Goal: Information Seeking & Learning: Learn about a topic

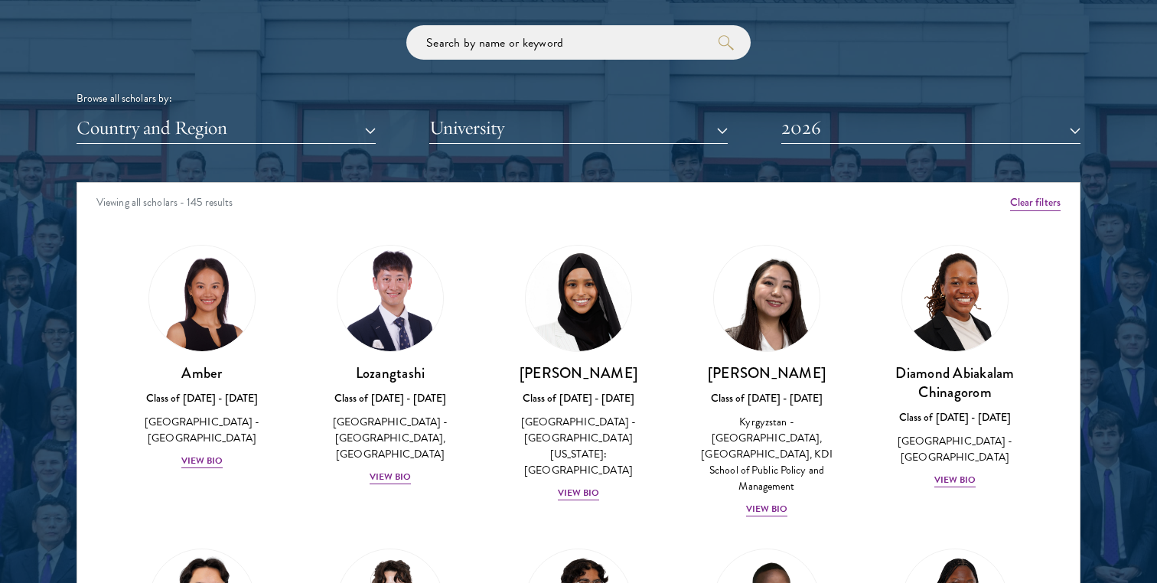
scroll to position [27, 0]
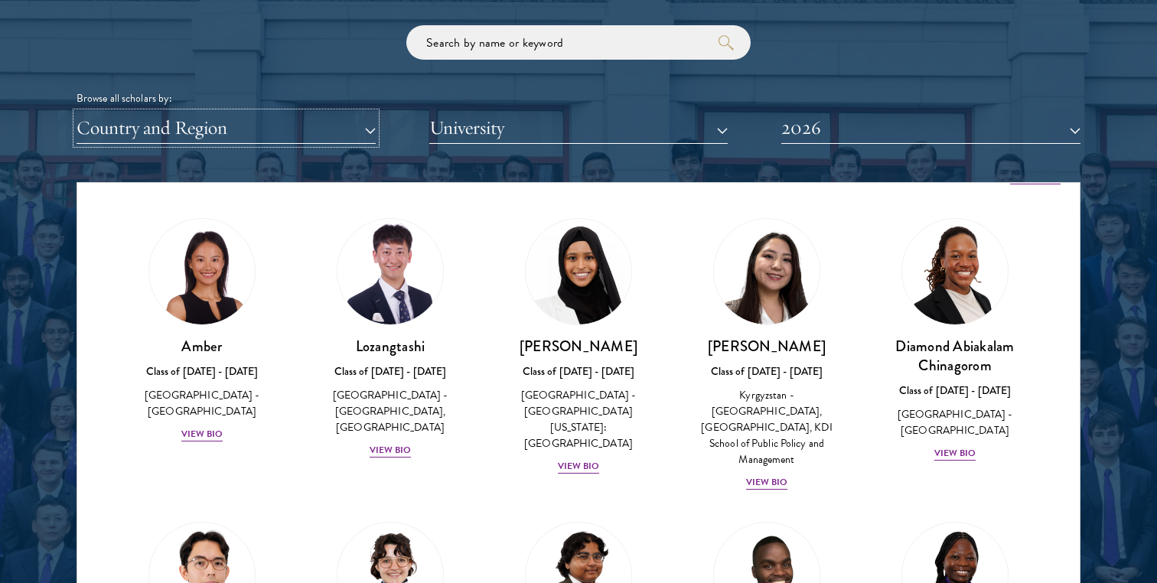
click at [160, 124] on button "Country and Region" at bounding box center [226, 127] width 299 height 31
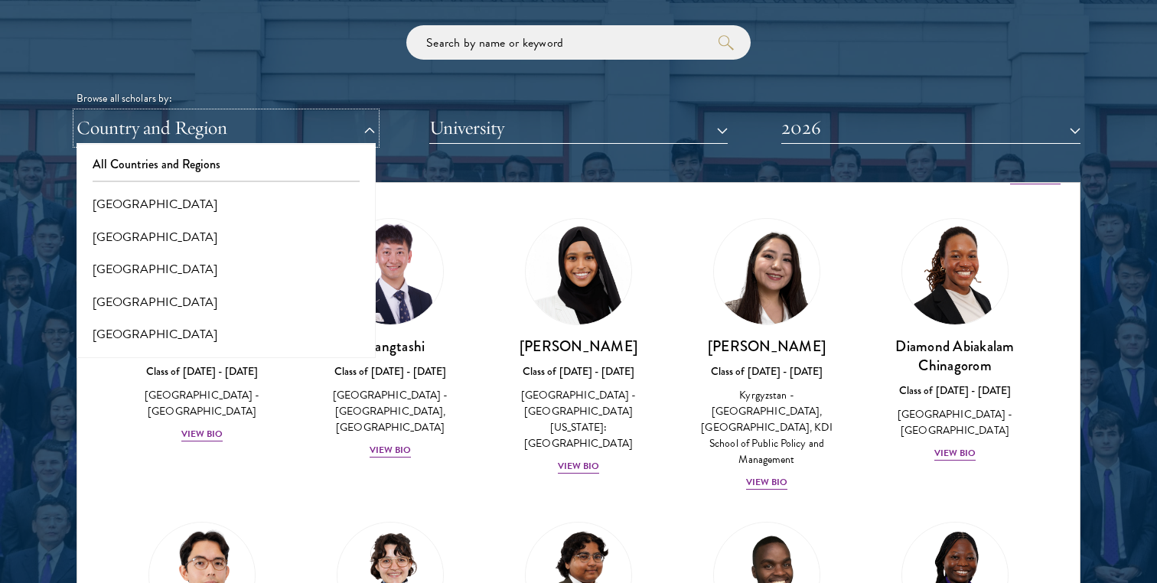
click at [160, 124] on button "Country and Region" at bounding box center [226, 127] width 299 height 31
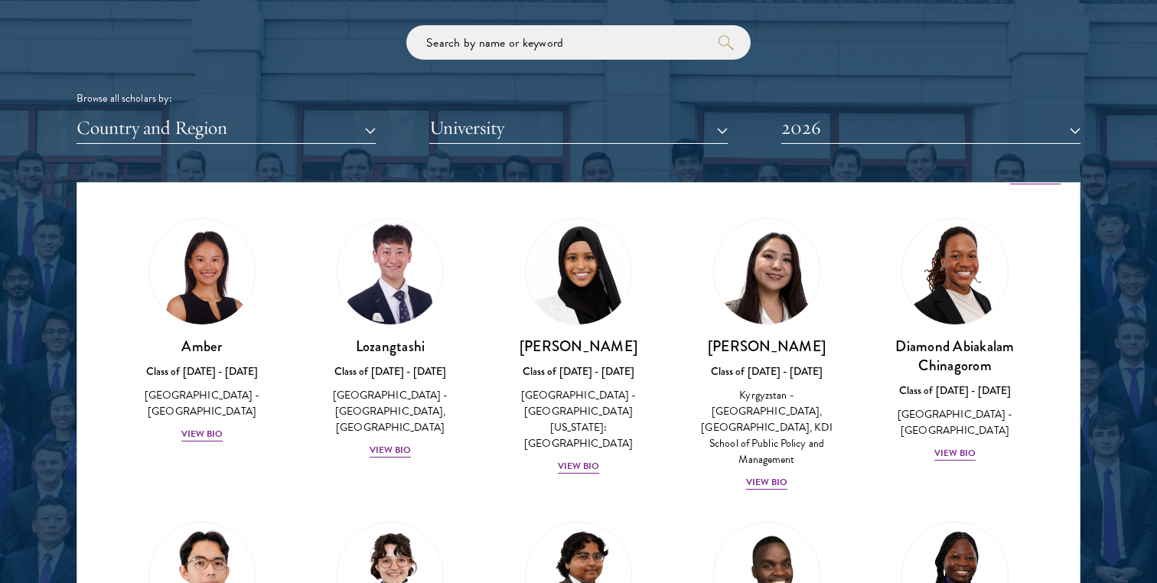
click at [465, 68] on div "Browse all scholars by: Country and Region All Countries and Regions Afghanista…" at bounding box center [579, 84] width 1004 height 119
click at [495, 46] on input "search" at bounding box center [578, 42] width 344 height 34
click button "submit" at bounding box center [0, 0] width 0 height 0
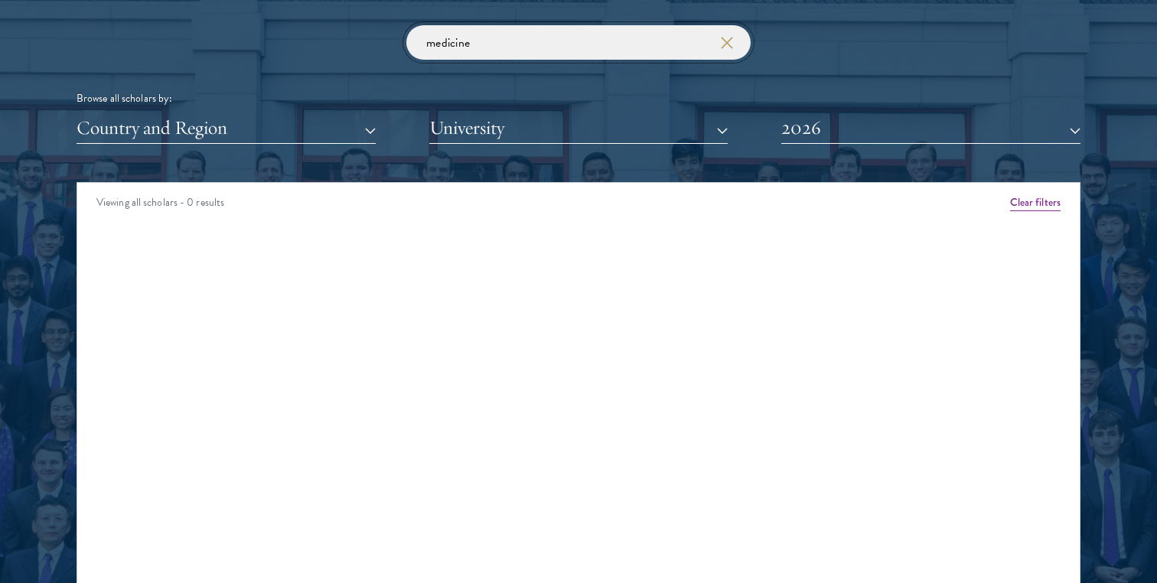
click button "submit" at bounding box center [0, 0] width 0 height 0
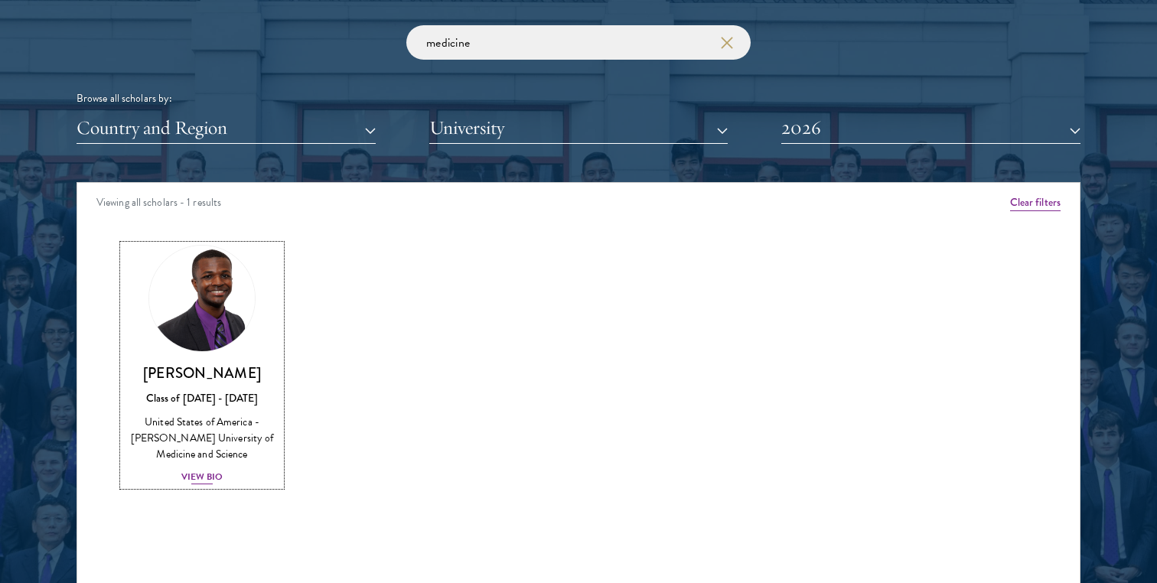
click at [217, 372] on h3 "Princelawrenz Hamlin" at bounding box center [202, 372] width 158 height 19
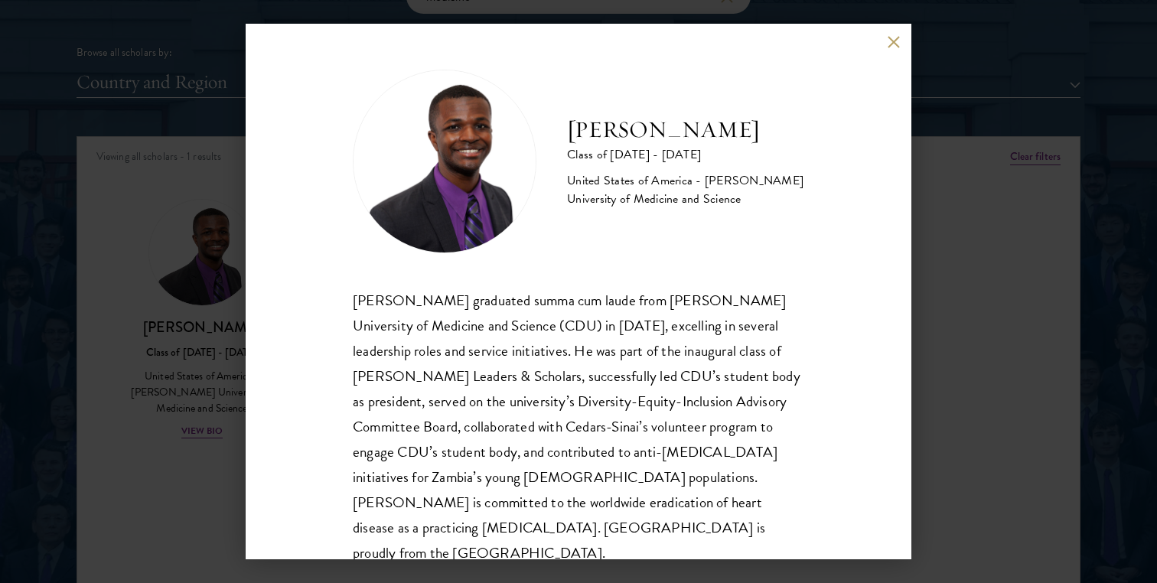
scroll to position [24, 0]
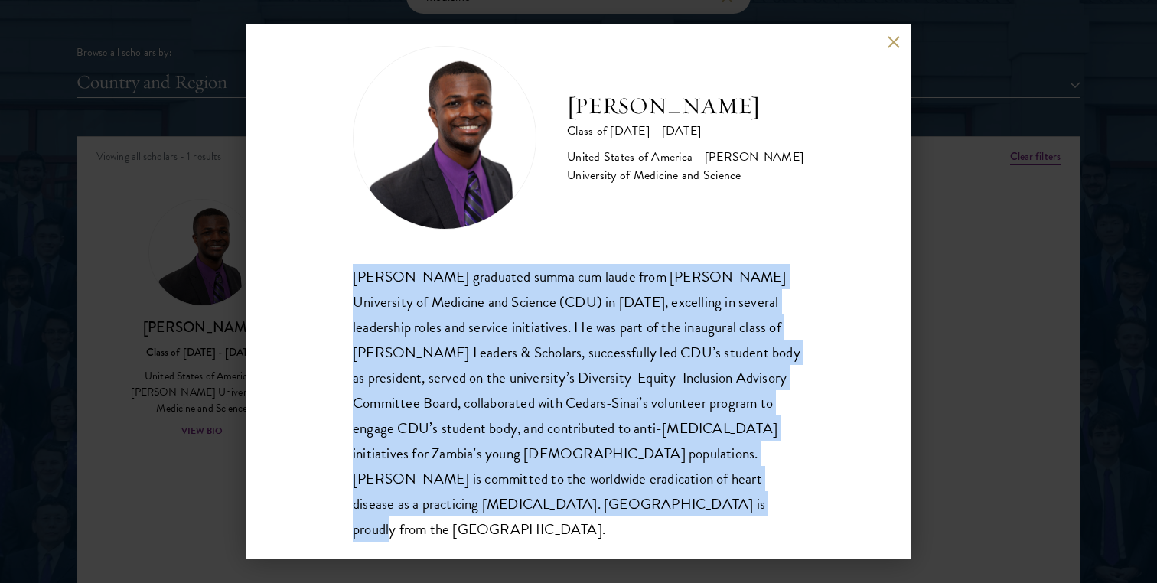
drag, startPoint x: 588, startPoint y: 510, endPoint x: 329, endPoint y: 285, distance: 343.8
click at [329, 285] on div "Princelawrenz Hamlin Class of 2025 - 2026 United States of America - Charles R.…" at bounding box center [579, 292] width 666 height 536
copy div "Princelawrenz Hamlin graduated summa cum laude from Charles R. Drew University …"
click at [898, 44] on button at bounding box center [893, 41] width 13 height 13
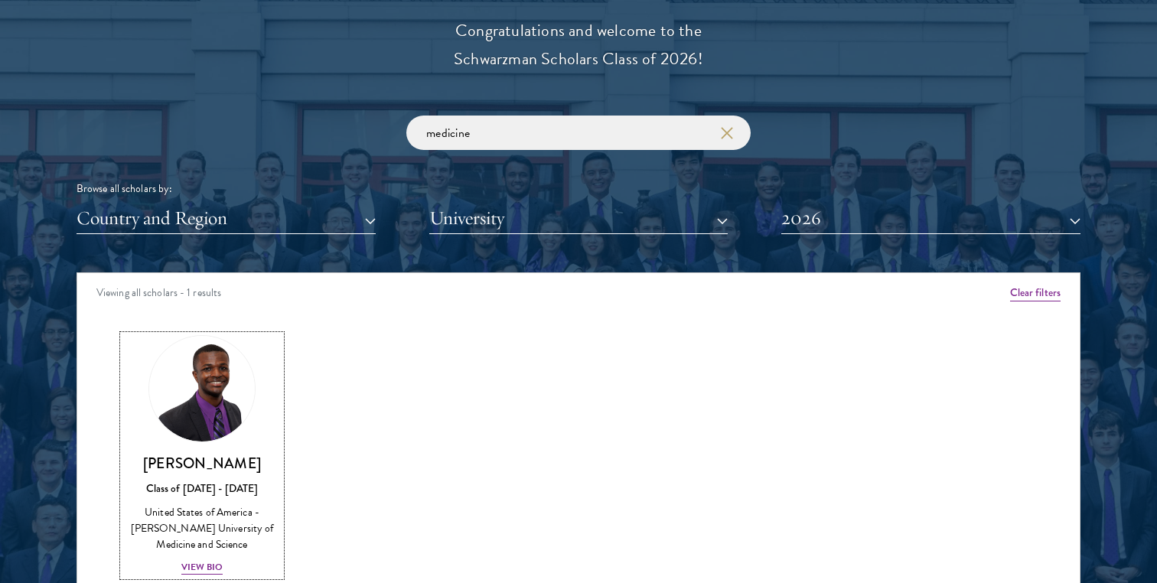
scroll to position [1750, 0]
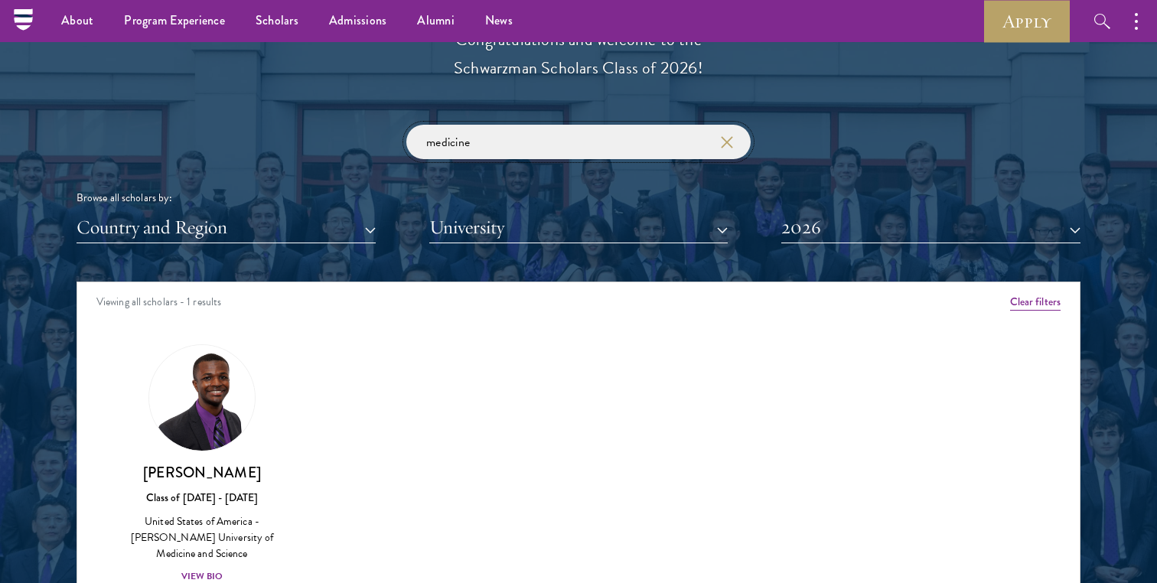
click at [481, 150] on input "medicine" at bounding box center [578, 142] width 344 height 34
type input "yale"
click button "submit" at bounding box center [0, 0] width 0 height 0
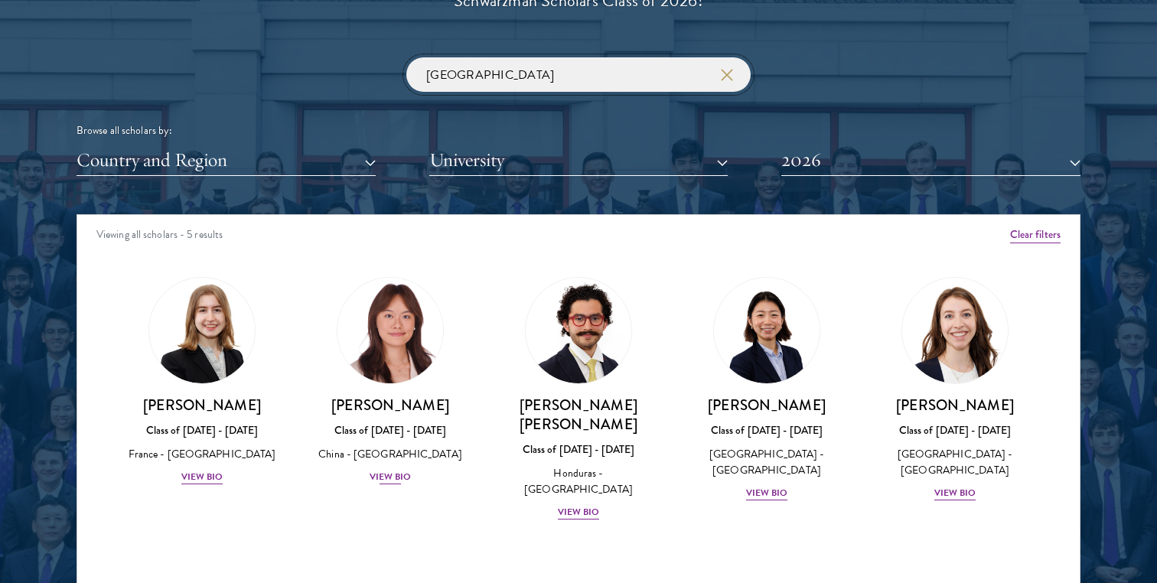
scroll to position [1843, 0]
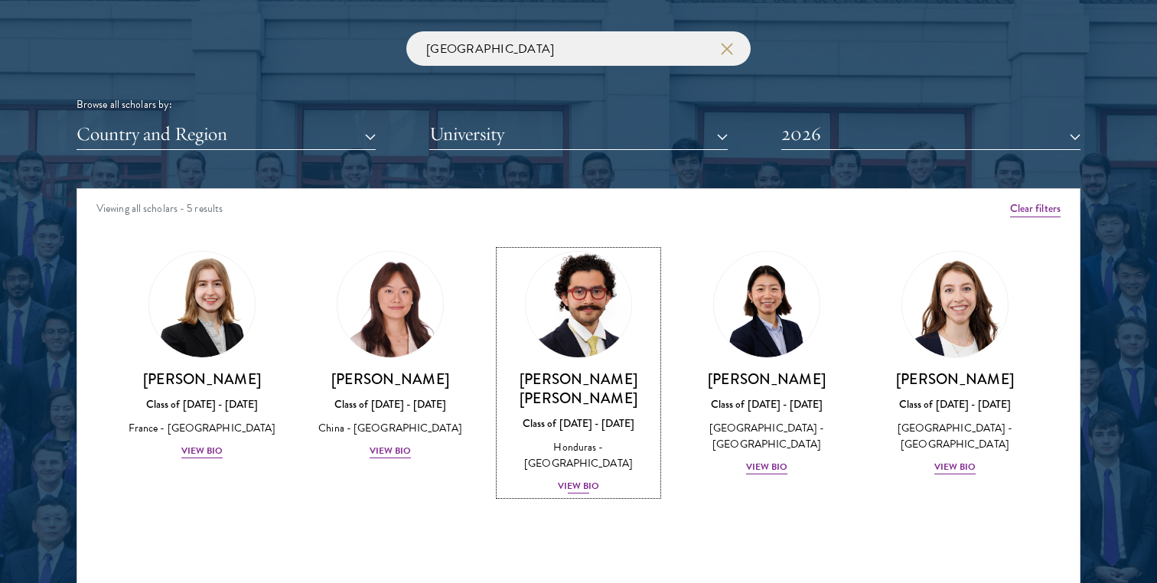
click at [585, 327] on img at bounding box center [578, 304] width 116 height 116
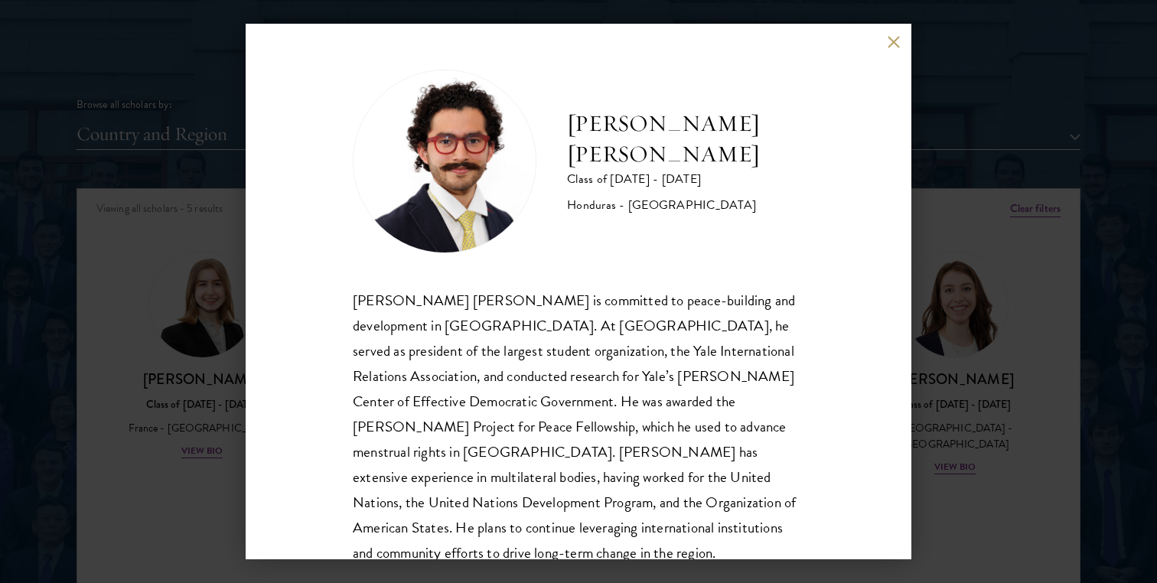
scroll to position [52, 0]
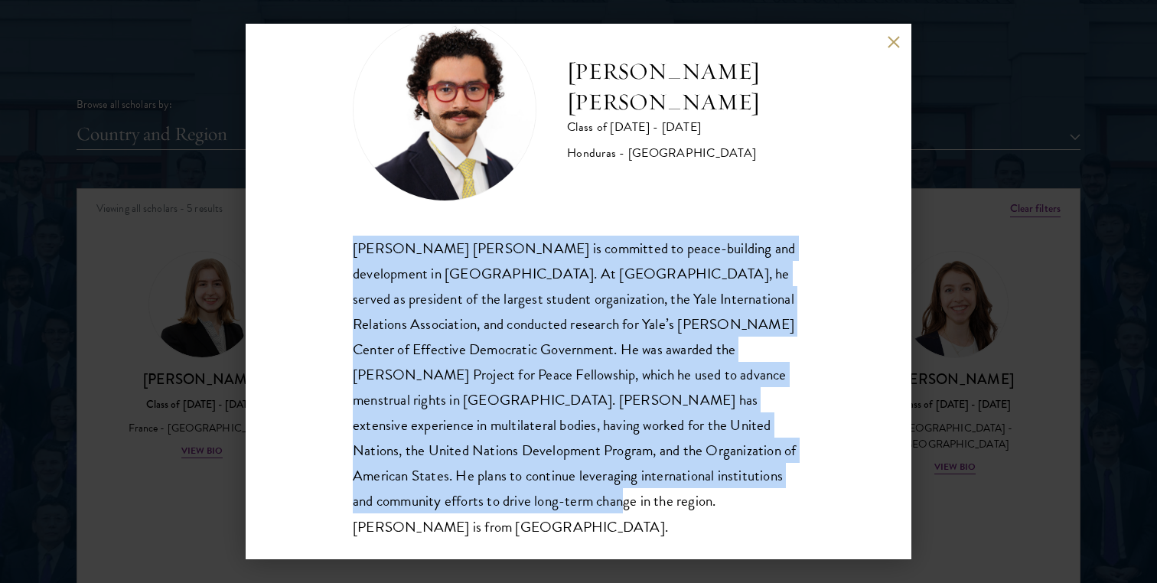
drag, startPoint x: 428, startPoint y: 501, endPoint x: 340, endPoint y: 242, distance: 274.2
click at [340, 242] on div "Rolando Kattan Rubi Class of 2025 - 2026 Honduras - Yale University Rolando Kat…" at bounding box center [579, 292] width 666 height 536
copy div "Rolando Kattan Rubi is committed to peace-building and development in Latin Ame…"
click at [896, 42] on button at bounding box center [893, 41] width 13 height 13
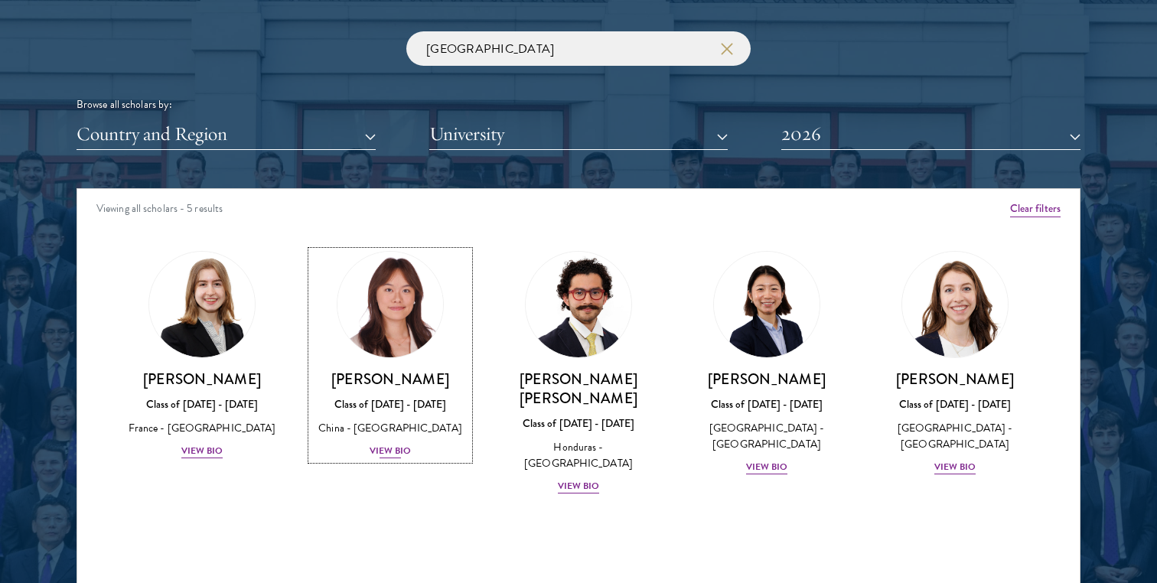
click at [415, 326] on img at bounding box center [390, 304] width 116 height 116
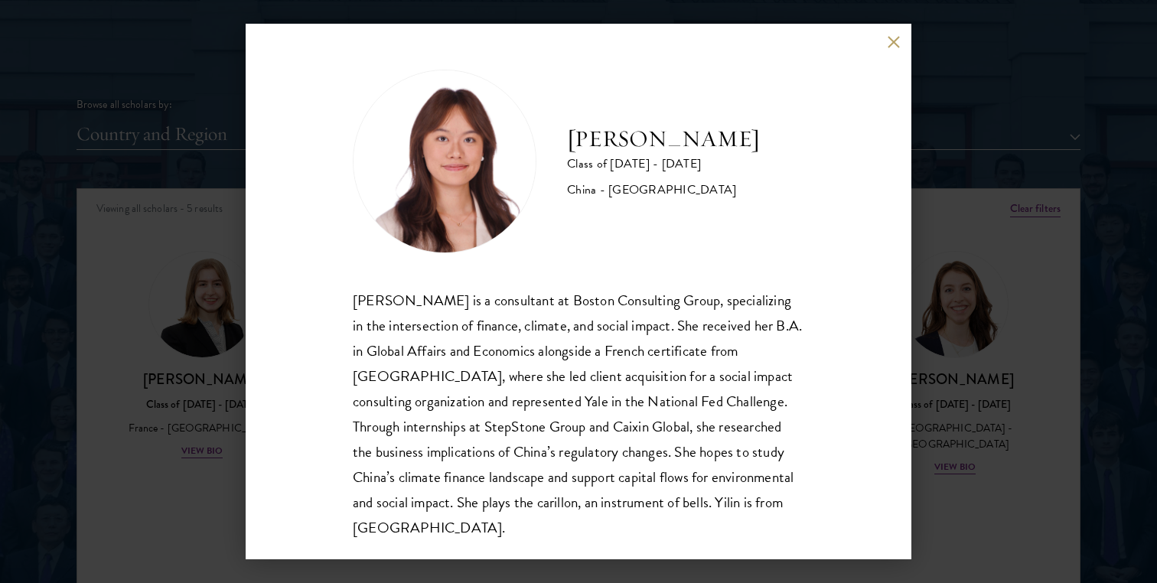
click at [253, 324] on div "Yilin Chen Class of 2025 - 2026 China - Yale University Yilin Chen is a consult…" at bounding box center [579, 292] width 666 height 536
click at [210, 326] on div "Yilin Chen Class of 2025 - 2026 China - Yale University Yilin Chen is a consult…" at bounding box center [578, 291] width 1157 height 583
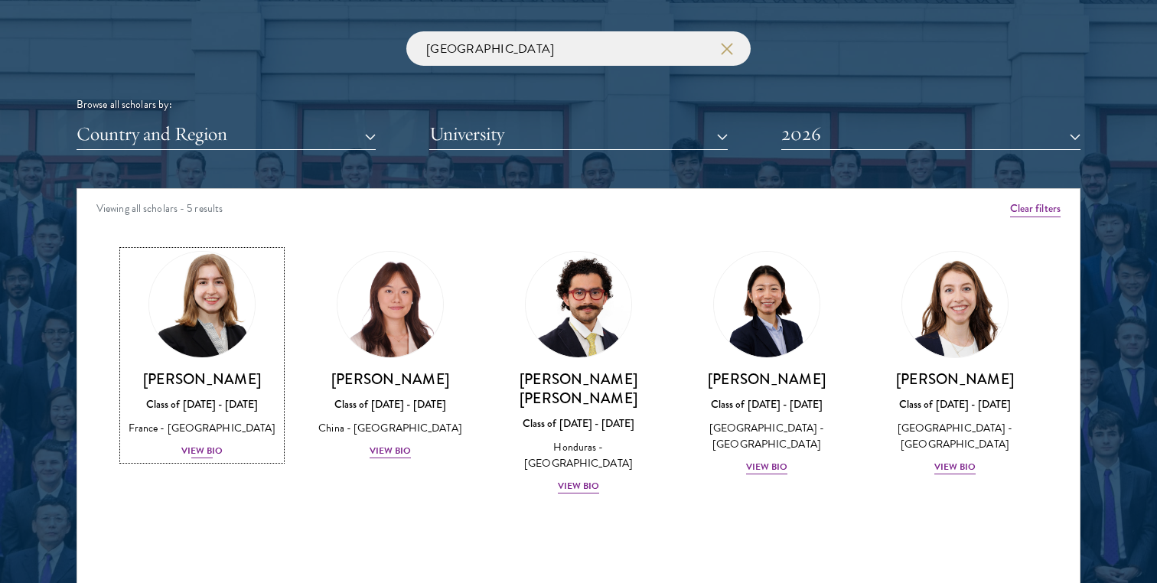
click at [253, 285] on img at bounding box center [202, 304] width 116 height 116
click at [215, 296] on img at bounding box center [202, 304] width 116 height 116
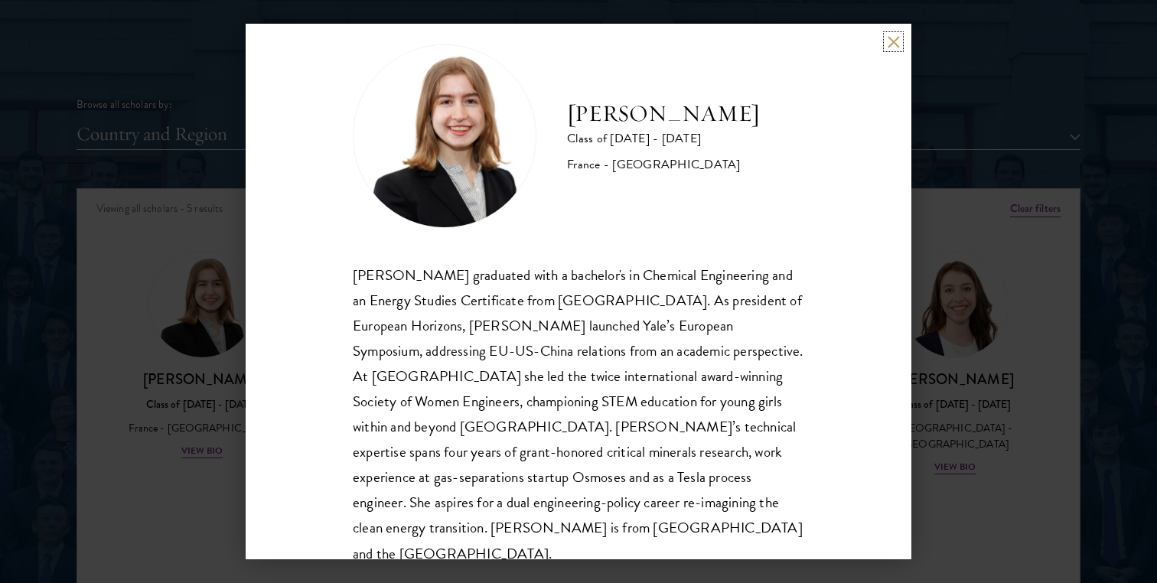
scroll to position [52, 0]
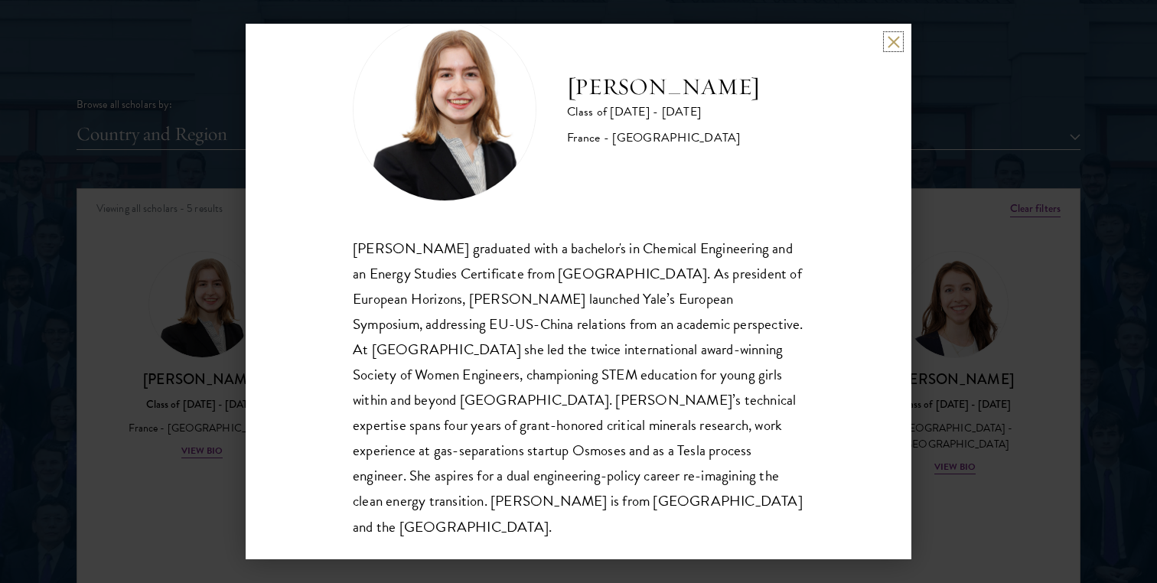
click at [890, 41] on button at bounding box center [893, 41] width 13 height 13
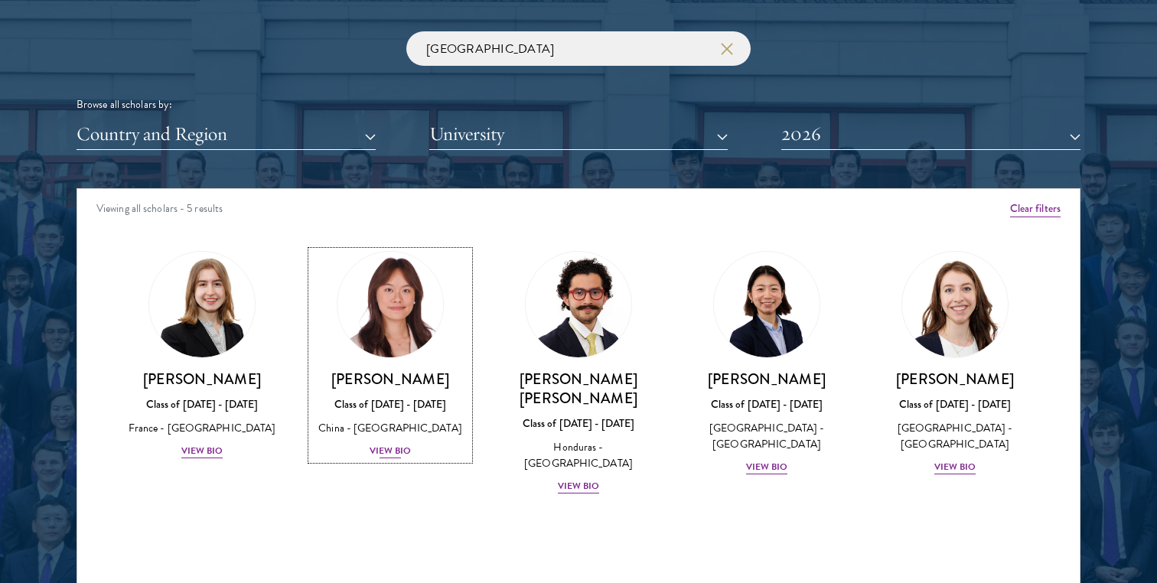
click at [440, 344] on link "Yilin Chen Class of 2025 - 2026 China - Yale University View Bio" at bounding box center [390, 355] width 158 height 209
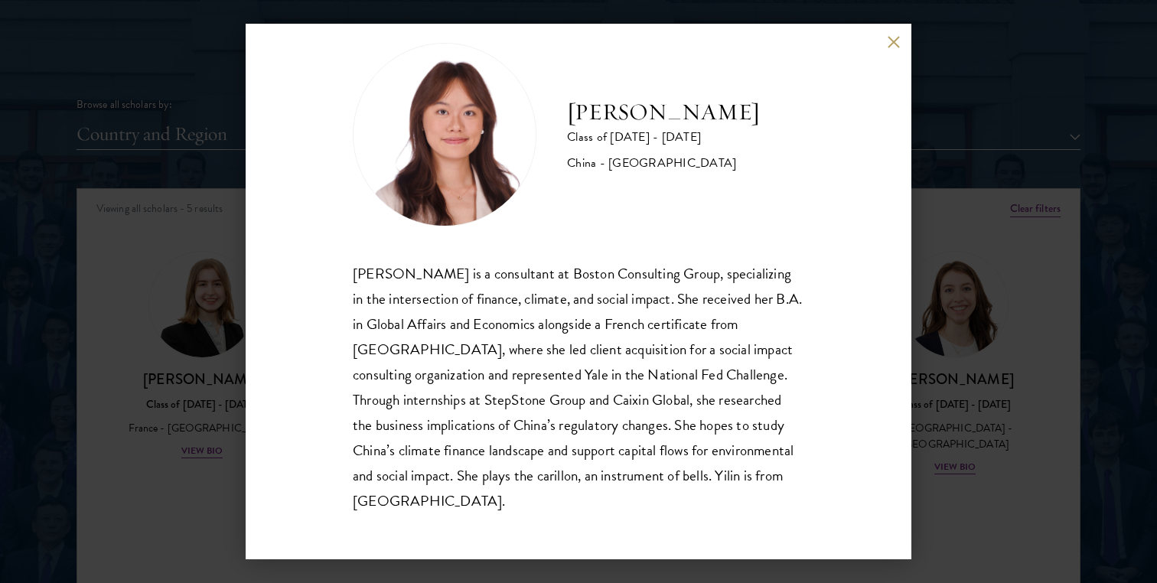
scroll to position [1878, 0]
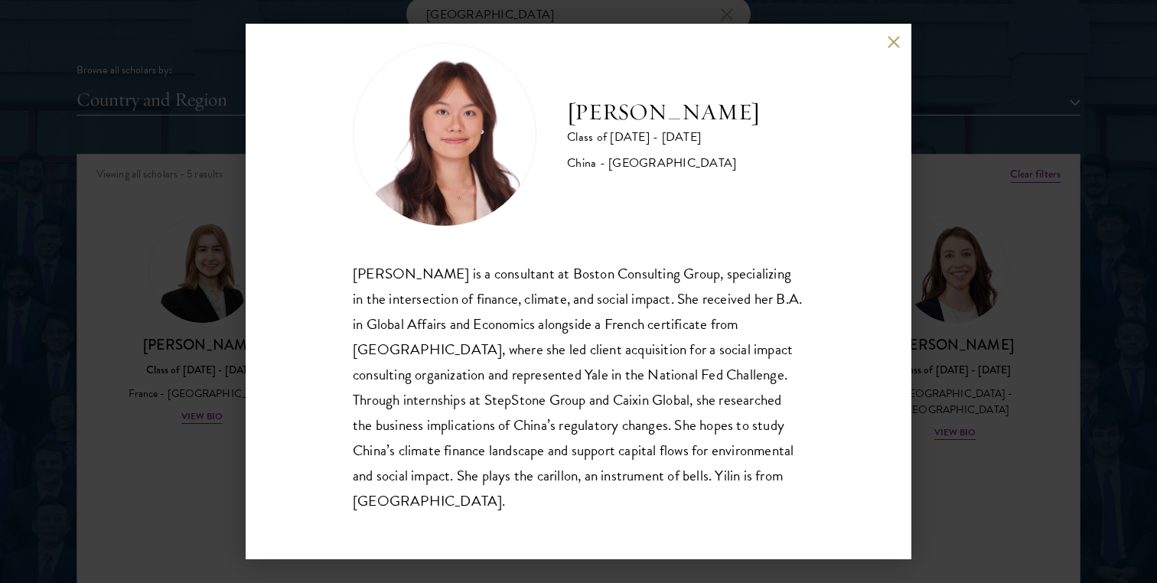
click at [889, 44] on button at bounding box center [893, 41] width 13 height 13
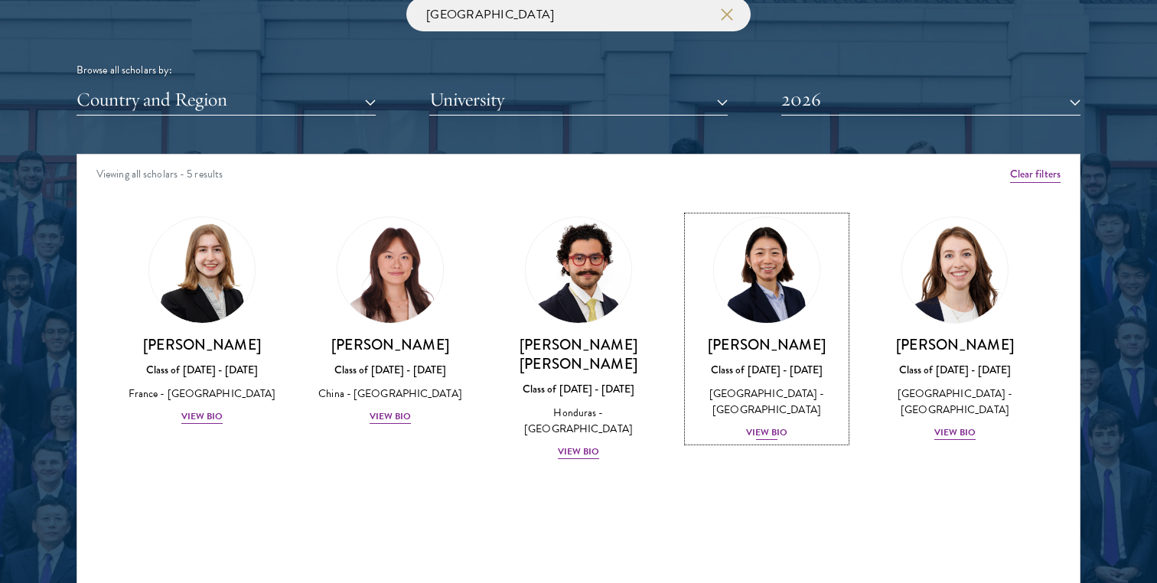
click at [750, 284] on img at bounding box center [767, 270] width 116 height 116
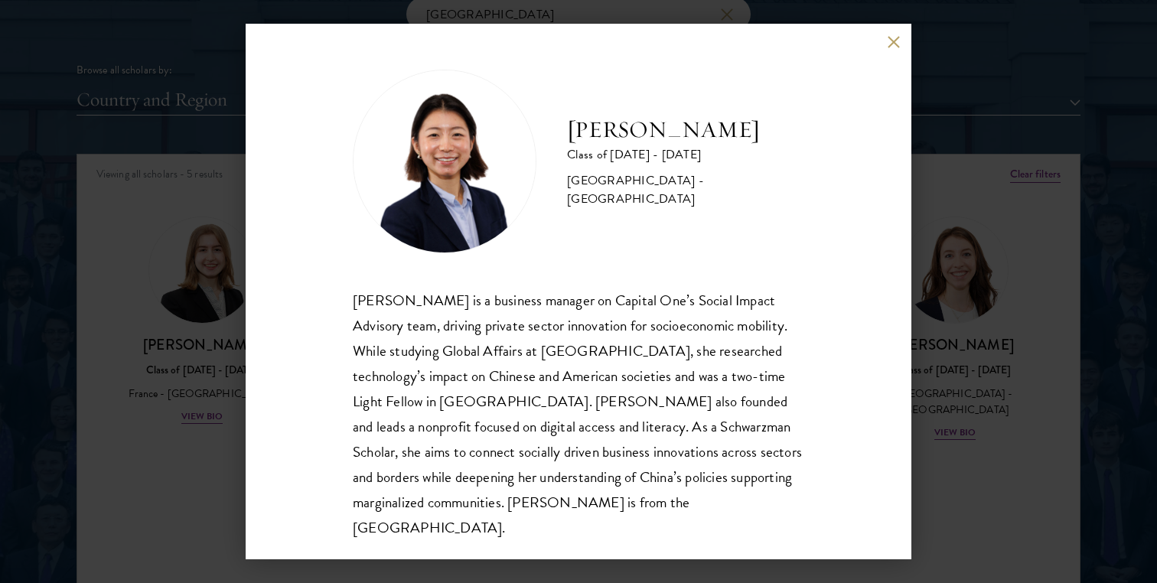
scroll to position [2, 0]
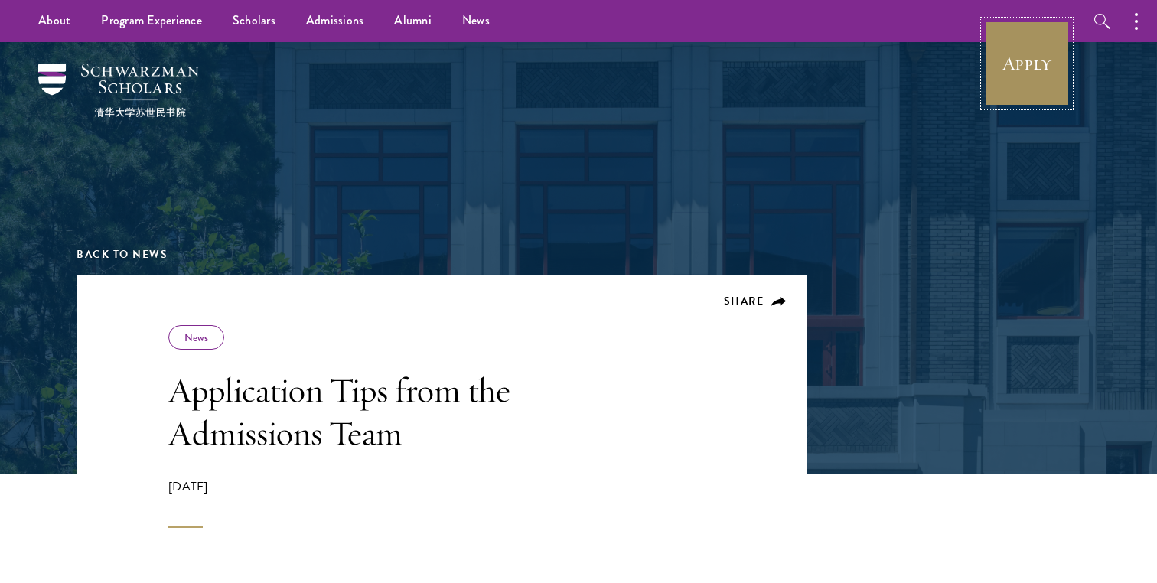
click at [1016, 60] on link "Apply" at bounding box center [1027, 64] width 86 height 86
